Goal: Task Accomplishment & Management: Manage account settings

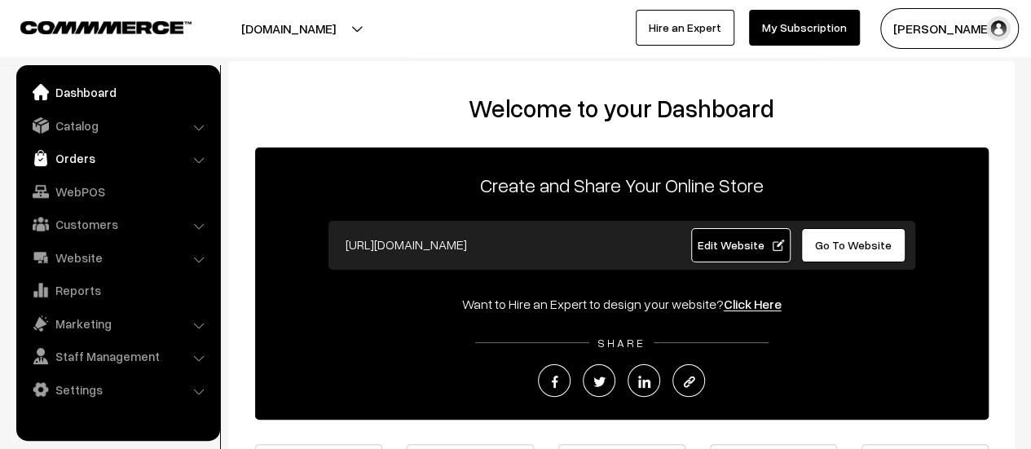
click at [75, 157] on link "Orders" at bounding box center [117, 157] width 194 height 29
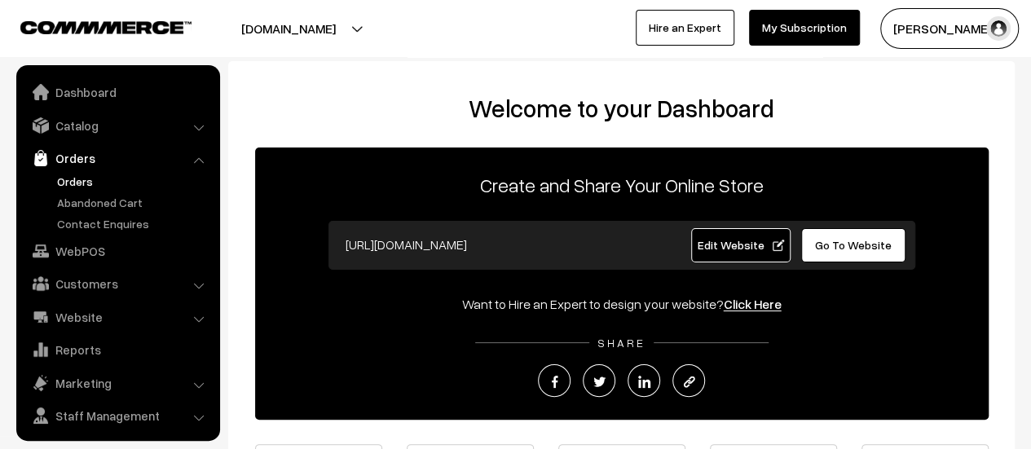
click at [81, 176] on link "Orders" at bounding box center [133, 181] width 161 height 17
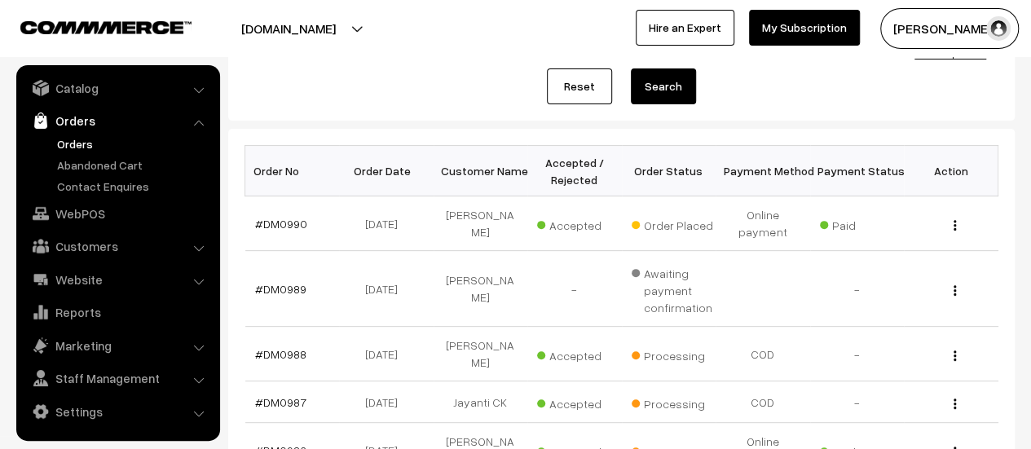
scroll to position [197, 0]
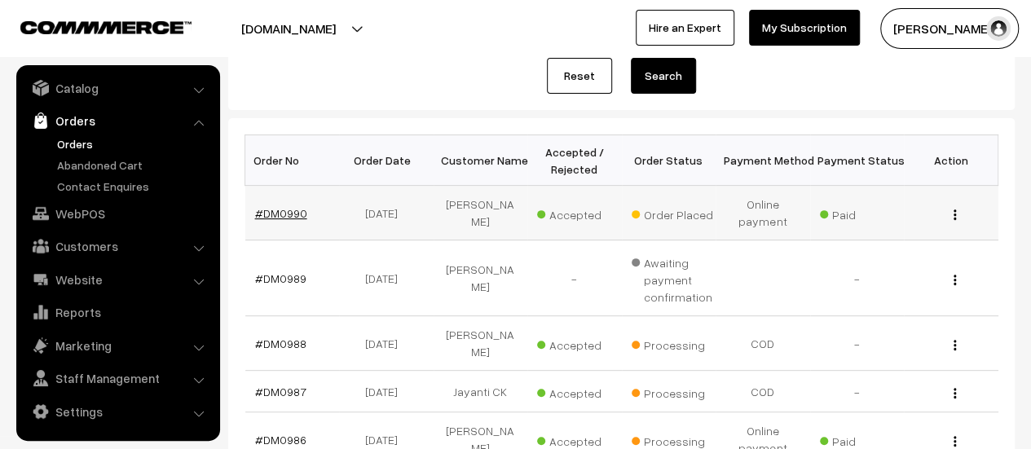
click at [271, 210] on link "#DM0990" at bounding box center [281, 213] width 52 height 14
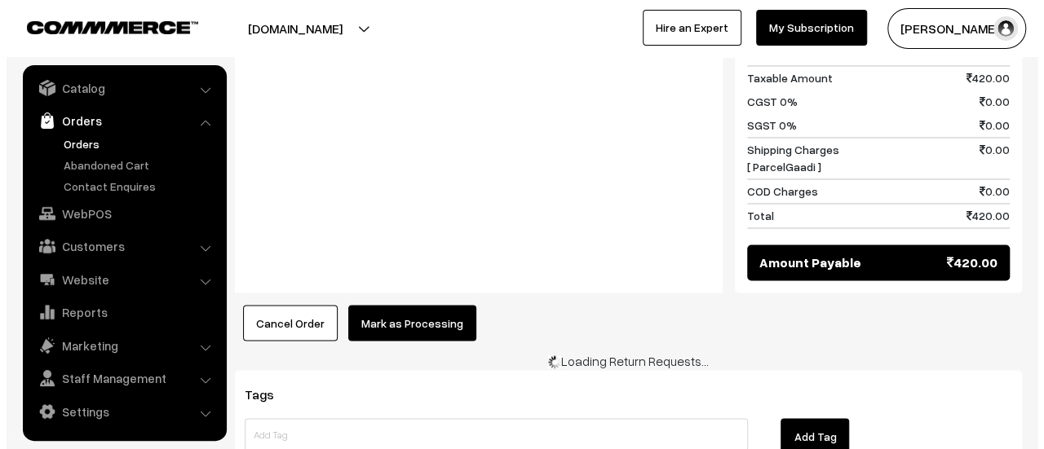
scroll to position [1332, 0]
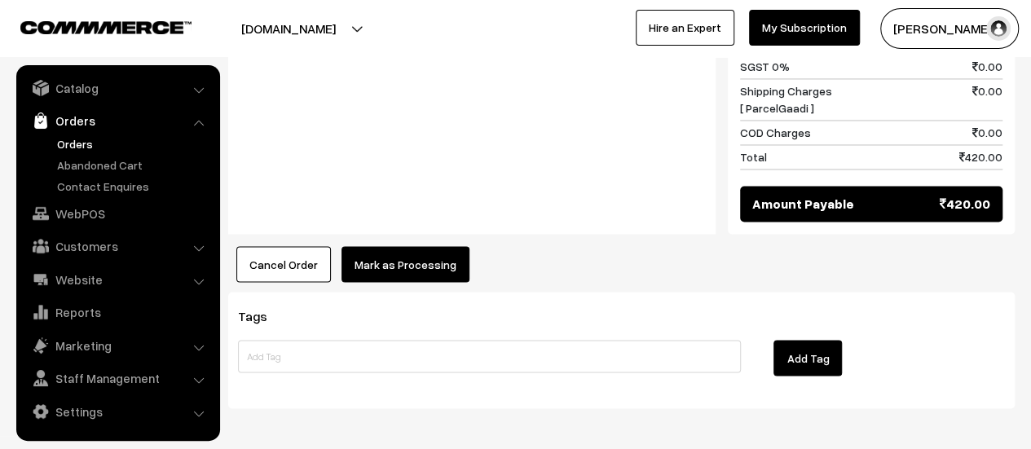
click at [398, 246] on button "Mark as Processing" at bounding box center [406, 264] width 128 height 36
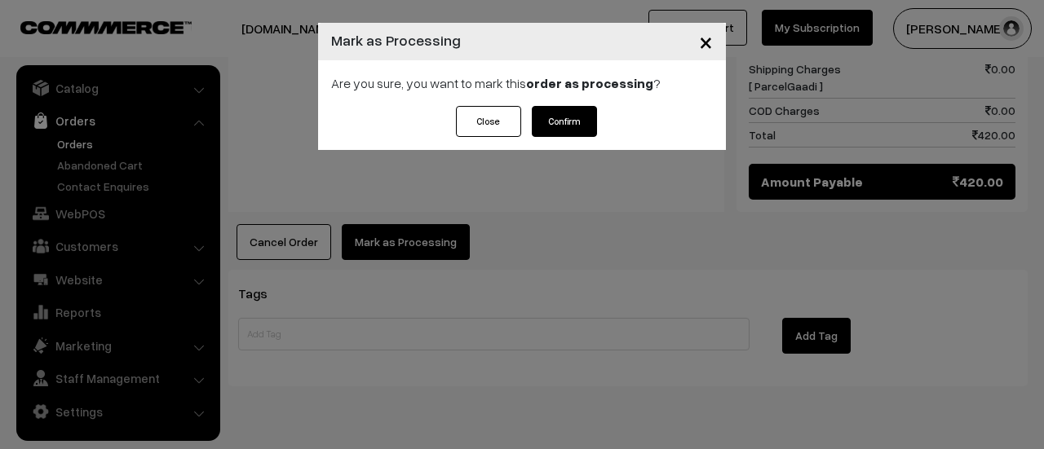
click at [565, 110] on button "Confirm" at bounding box center [564, 121] width 65 height 31
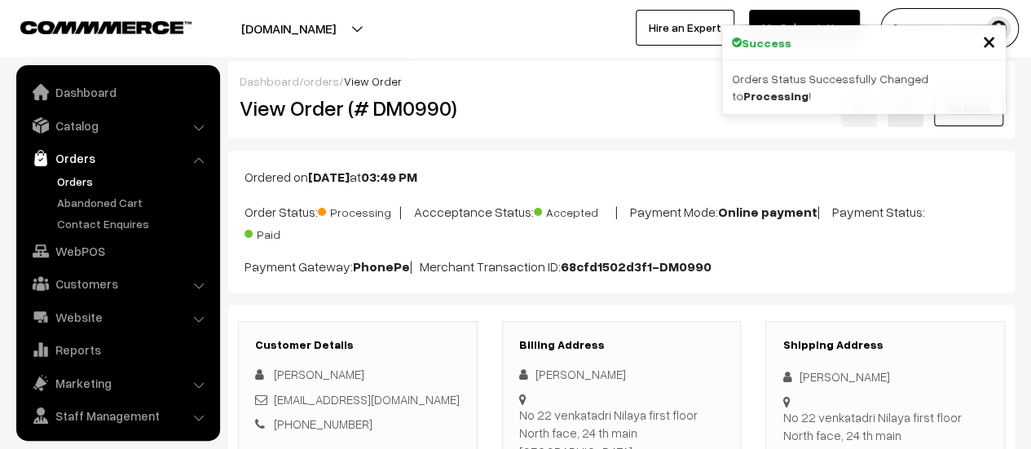
scroll to position [38, 0]
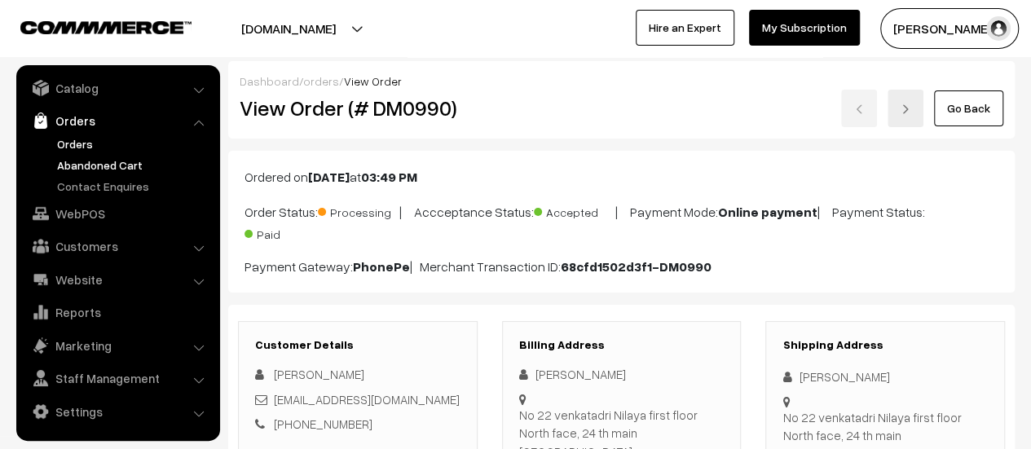
click at [117, 162] on link "Abandoned Cart" at bounding box center [133, 165] width 161 height 17
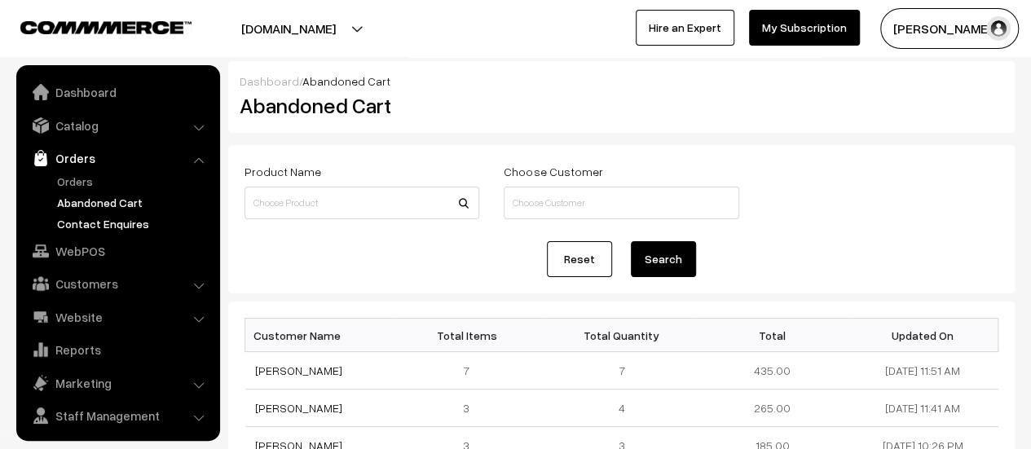
scroll to position [38, 0]
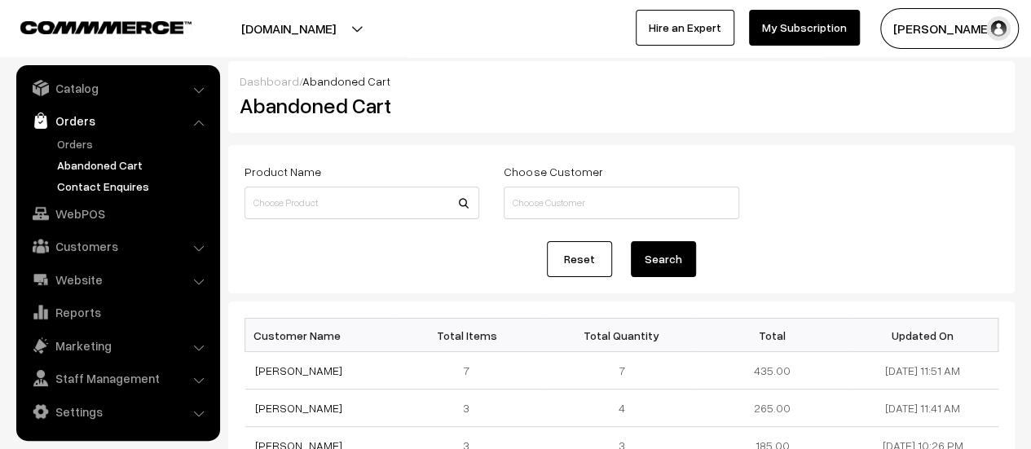
click at [120, 180] on link "Contact Enquires" at bounding box center [133, 186] width 161 height 17
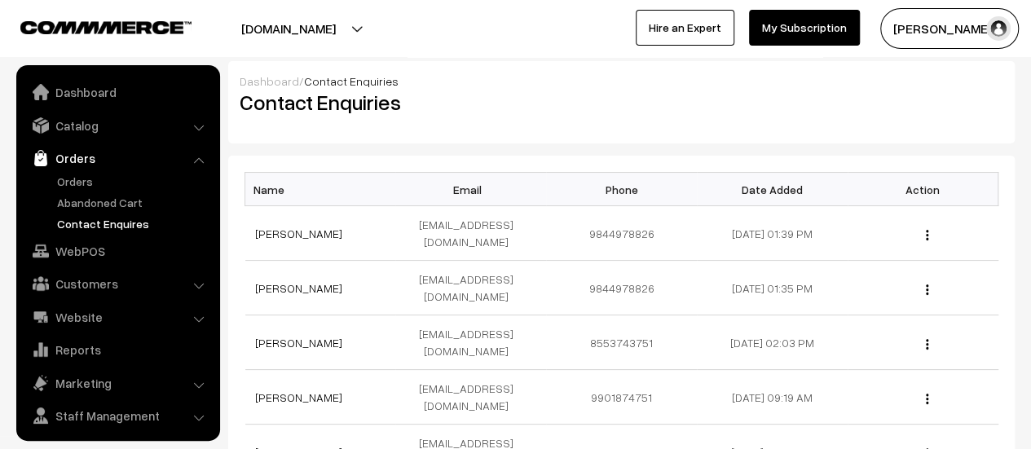
scroll to position [38, 0]
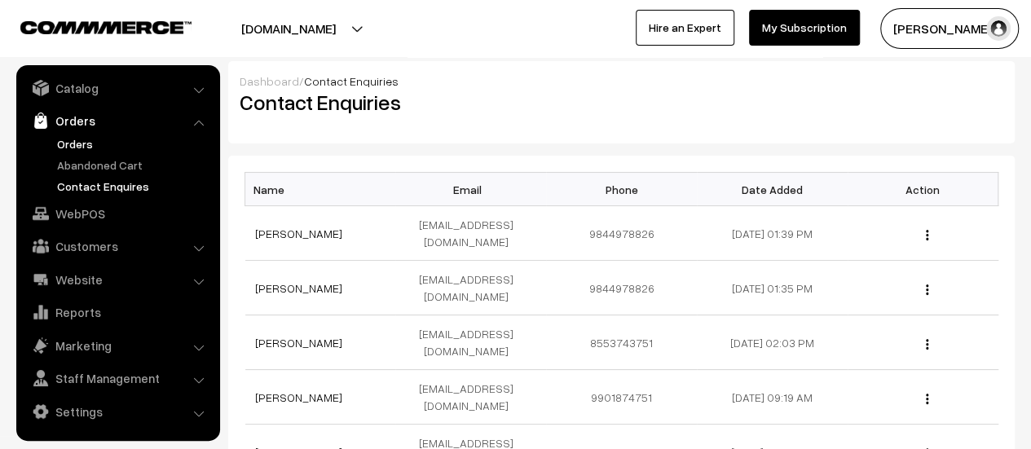
click at [70, 135] on link "Orders" at bounding box center [133, 143] width 161 height 17
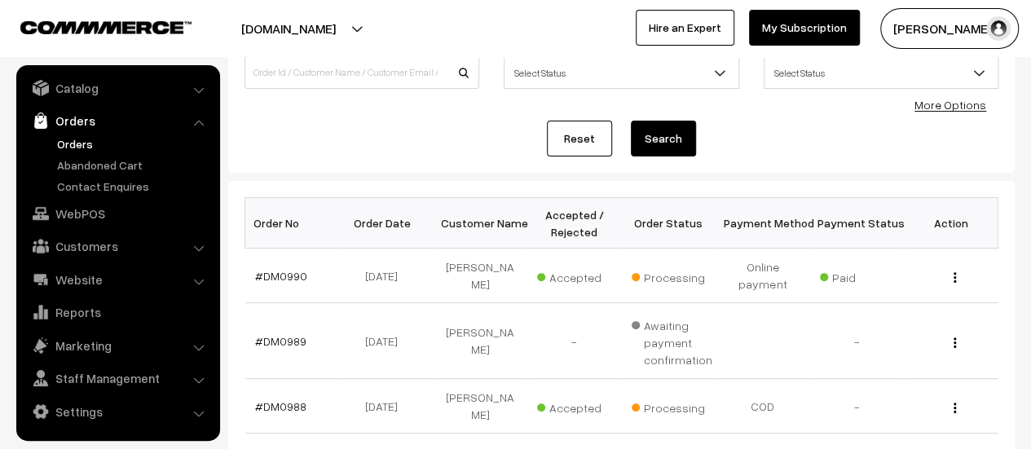
scroll to position [135, 0]
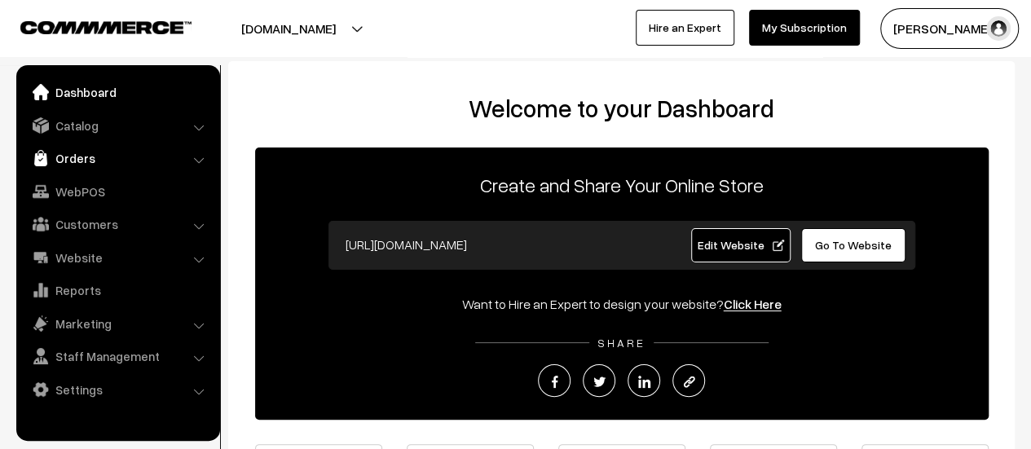
drag, startPoint x: 0, startPoint y: 0, endPoint x: 73, endPoint y: 149, distance: 165.9
click at [73, 149] on link "Orders" at bounding box center [117, 157] width 194 height 29
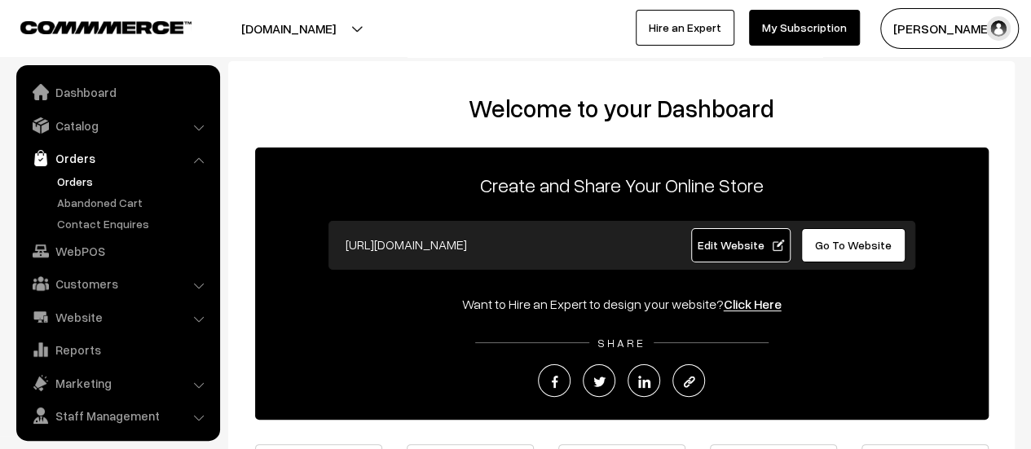
click at [75, 173] on link "Orders" at bounding box center [133, 181] width 161 height 17
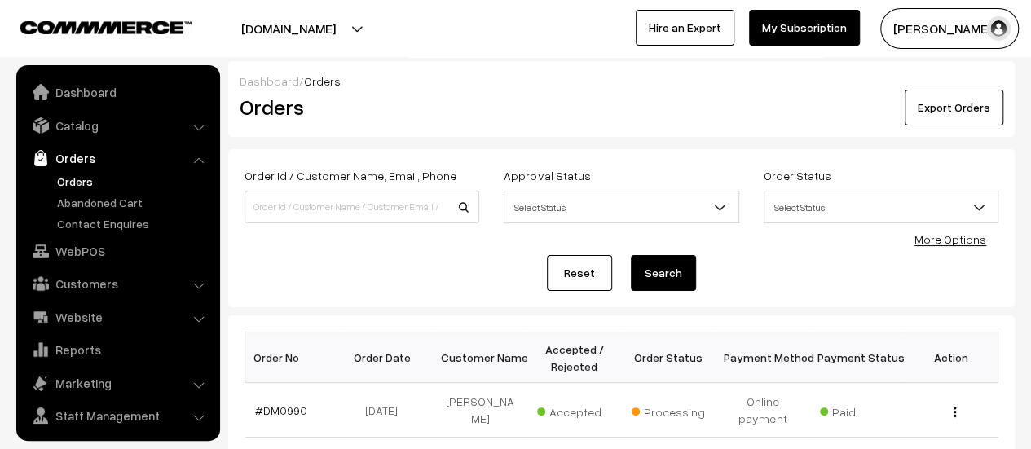
scroll to position [38, 0]
